Goal: Transaction & Acquisition: Subscribe to service/newsletter

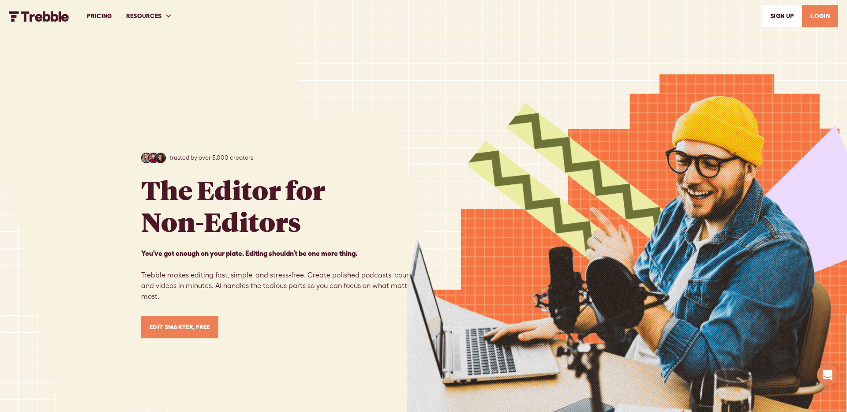
click at [106, 19] on link "PRICING" at bounding box center [99, 16] width 39 height 30
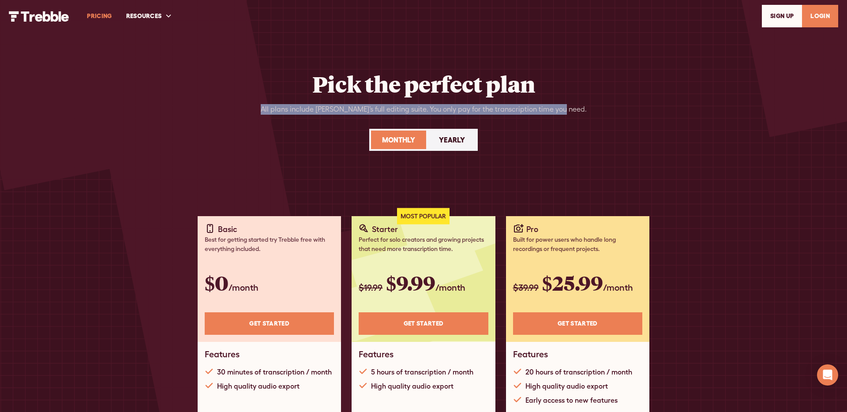
drag, startPoint x: 114, startPoint y: 38, endPoint x: 275, endPoint y: 118, distance: 179.9
click at [276, 119] on div "Pick the perfect plan All plans include [PERSON_NAME]’s full editing suite. You…" at bounding box center [423, 233] width 847 height 467
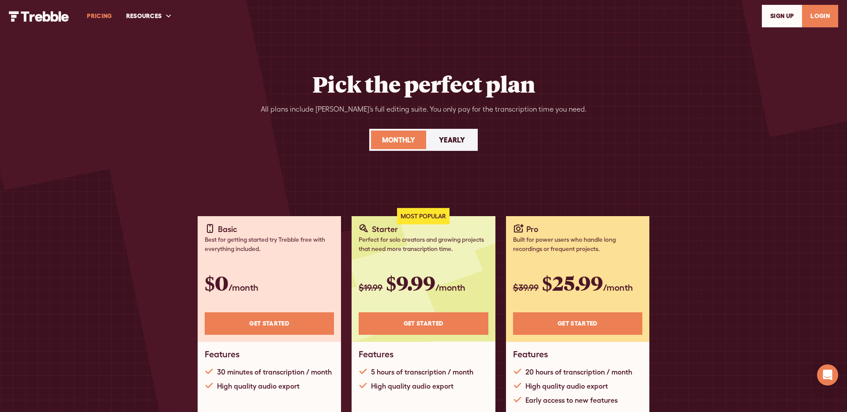
click at [279, 73] on div "Pick the perfect plan All plans include [PERSON_NAME]’s full editing suite. You…" at bounding box center [423, 121] width 565 height 101
click at [283, 68] on div "Pick the perfect plan All plans include Trebble’s full editing suite. You only …" at bounding box center [423, 233] width 565 height 467
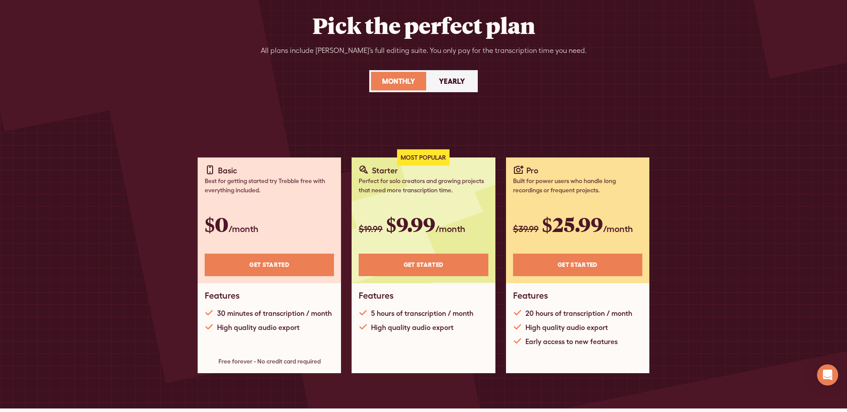
scroll to position [33, 0]
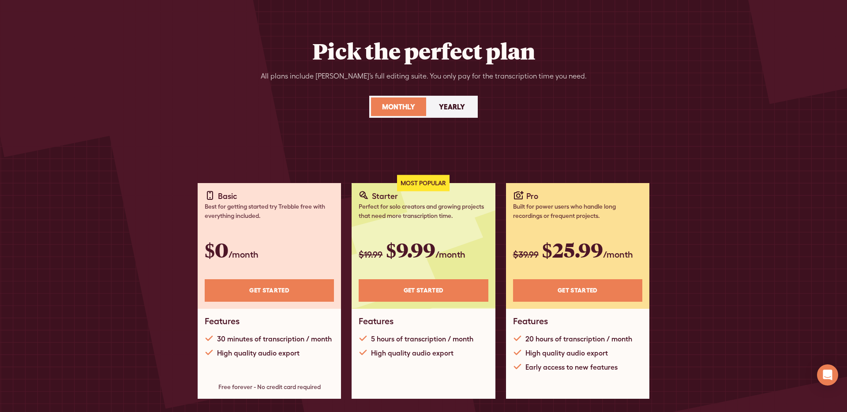
drag, startPoint x: 569, startPoint y: 66, endPoint x: 562, endPoint y: 57, distance: 10.4
click at [569, 66] on div "Pick the perfect plan All plans include Trebble’s full editing suite. You only …" at bounding box center [423, 87] width 565 height 101
click at [565, 58] on div "Pick the perfect plan All plans include Trebble’s full editing suite. You only …" at bounding box center [423, 87] width 565 height 101
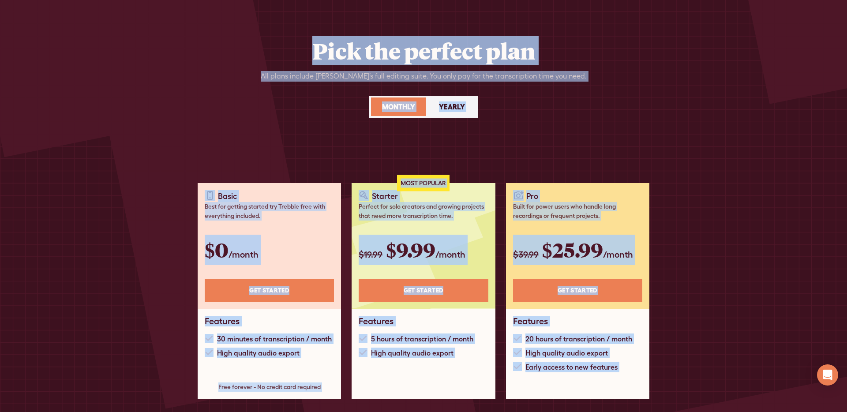
copy body "PRICING RESOURCES Help Center Feature Requests Blog SIGn UP LOGIN Pick the perf…"
